Goal: Find specific page/section: Find specific page/section

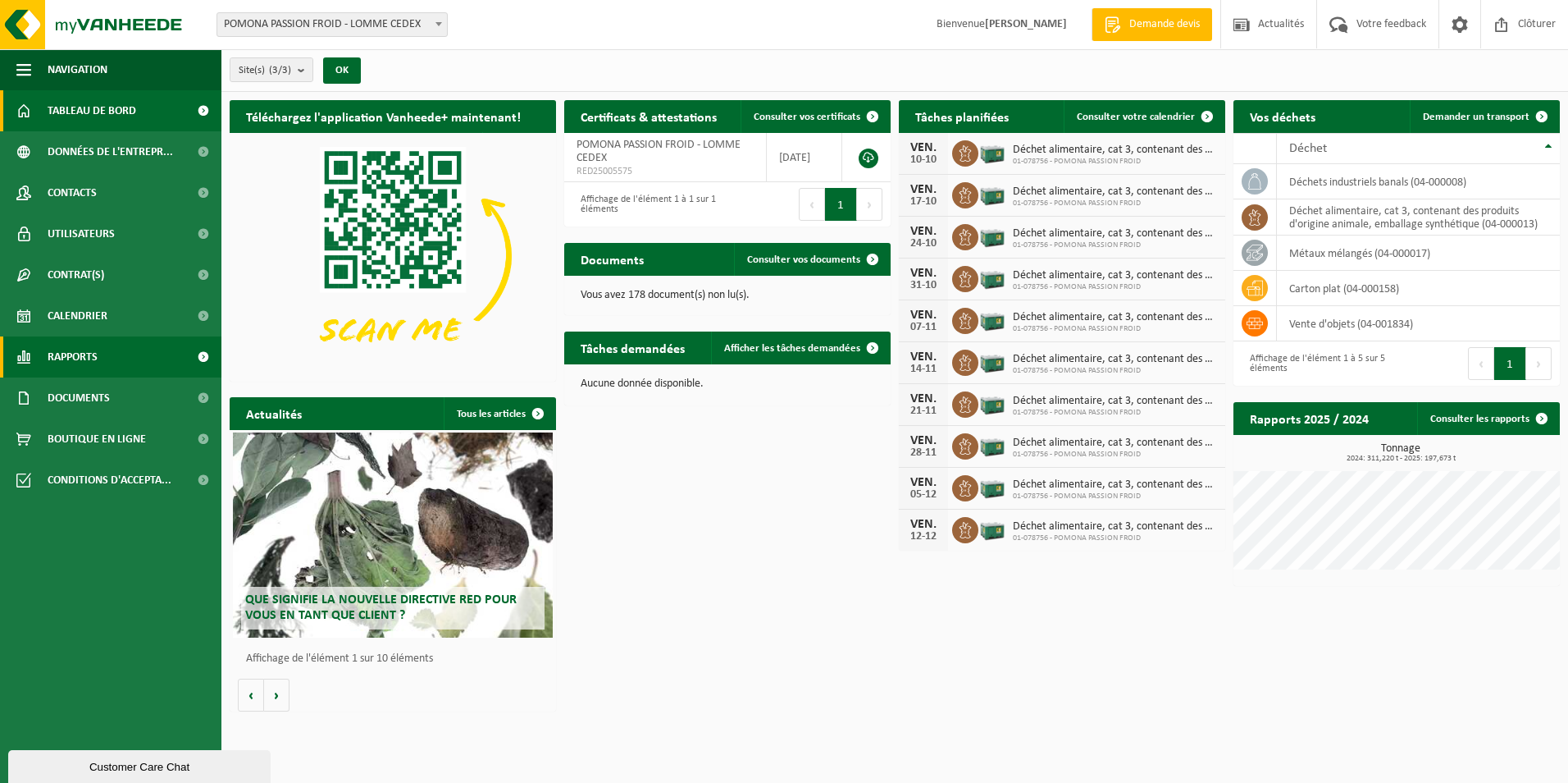
click at [71, 365] on span "Rapports" at bounding box center [72, 356] width 50 height 41
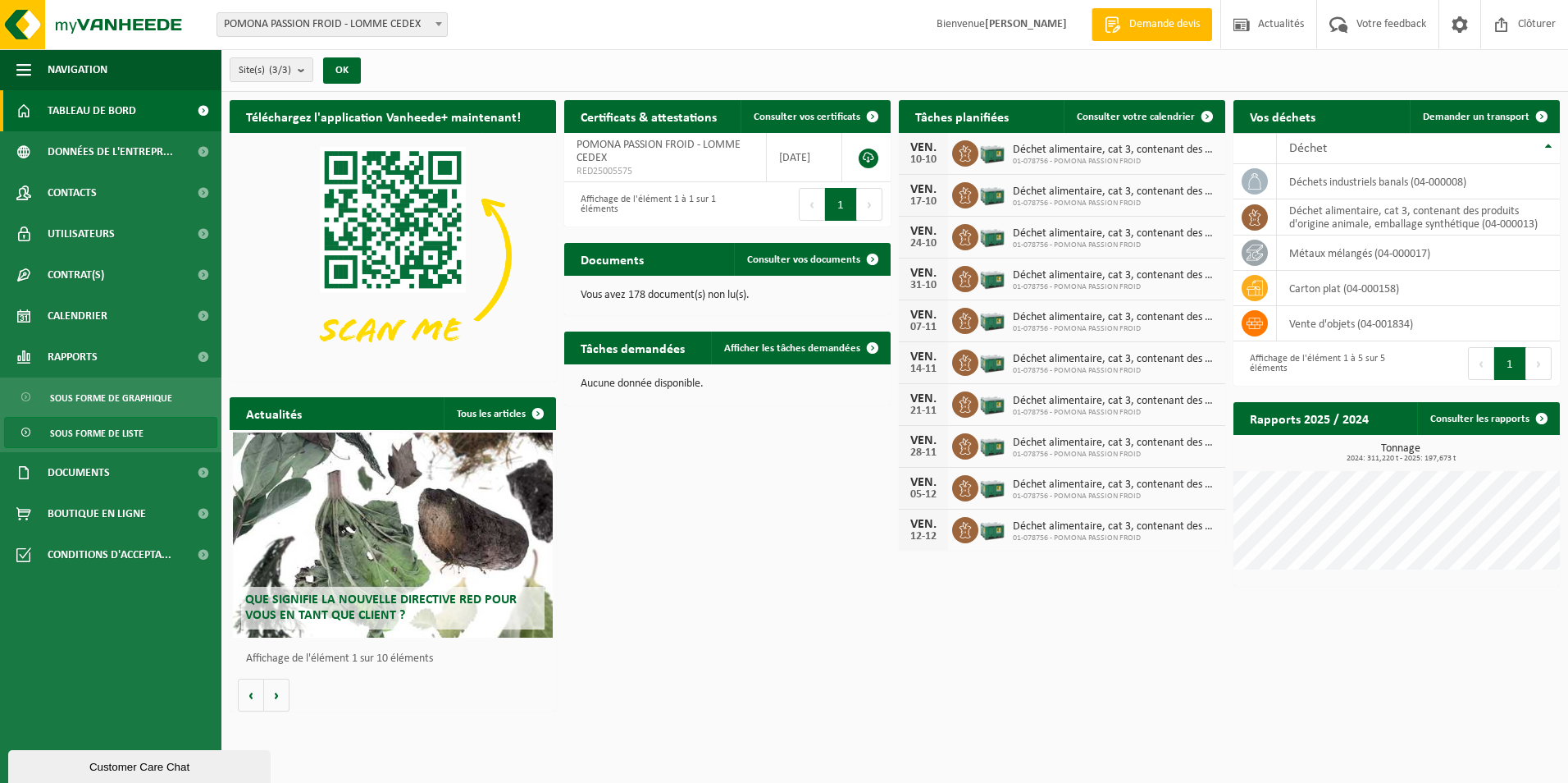
click at [68, 435] on span "Sous forme de liste" at bounding box center [97, 434] width 94 height 32
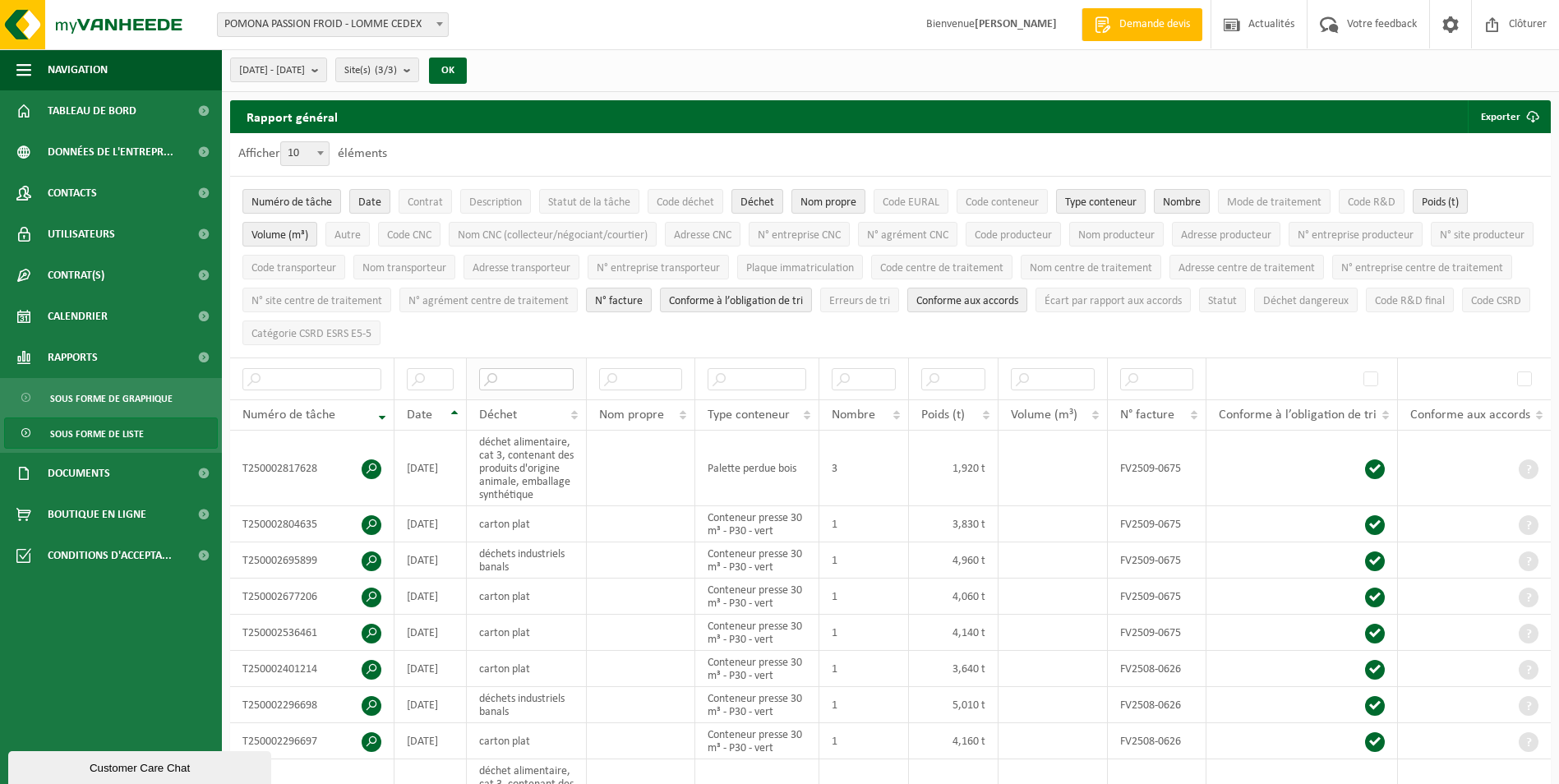
click at [510, 374] on input "text" at bounding box center [526, 379] width 94 height 22
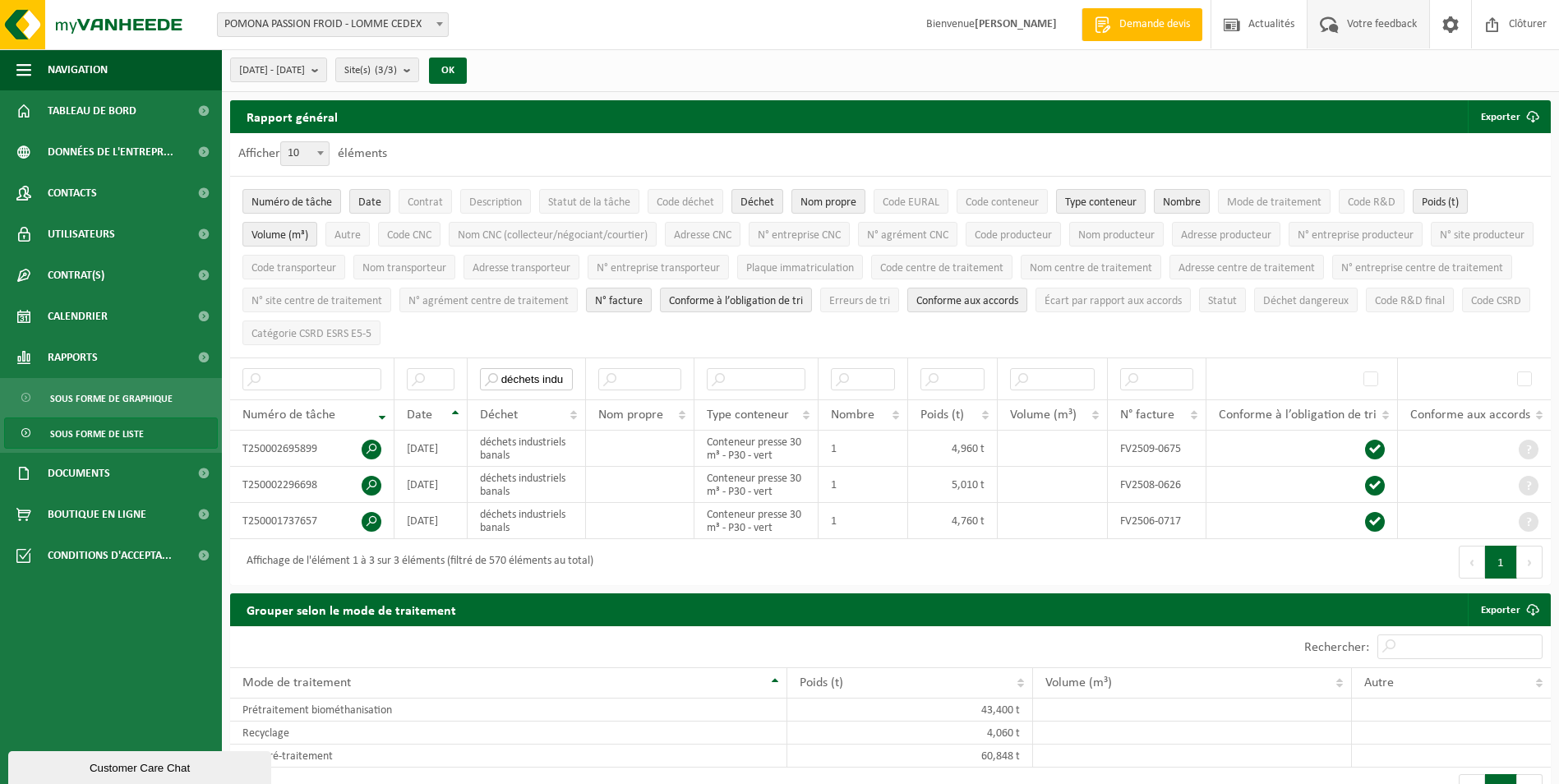
type input "déchets indu"
